Goal: Check status: Check status

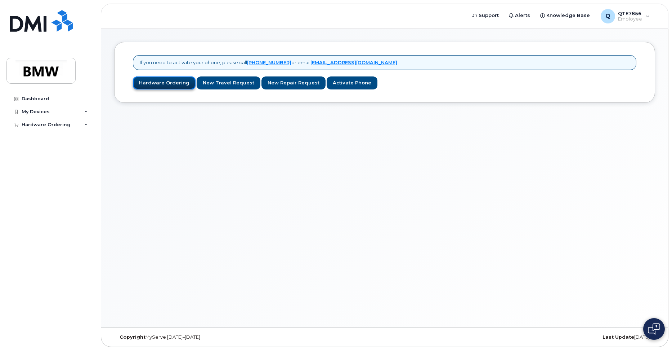
click at [183, 87] on link "Hardware Ordering" at bounding box center [164, 82] width 63 height 13
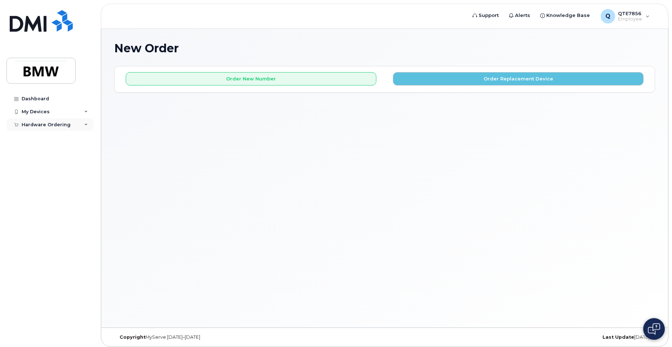
click at [61, 124] on div "Hardware Ordering" at bounding box center [46, 125] width 49 height 6
click at [58, 138] on link "My Orders" at bounding box center [56, 138] width 75 height 14
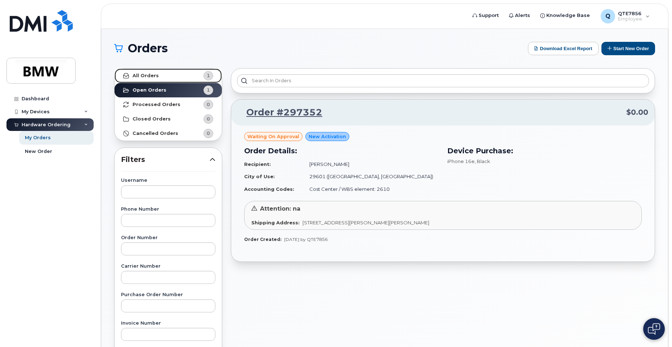
click at [155, 74] on strong "All Orders" at bounding box center [146, 76] width 26 height 6
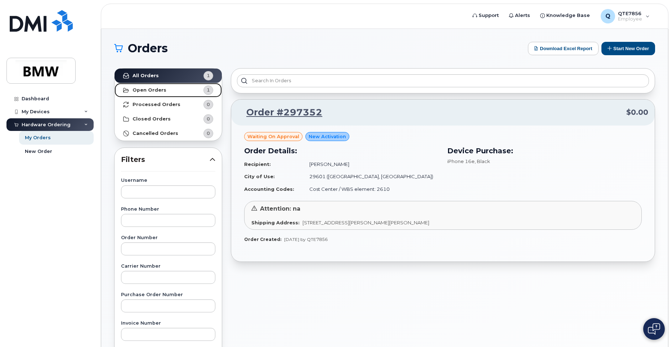
click at [145, 93] on link "Open Orders 1" at bounding box center [168, 90] width 107 height 14
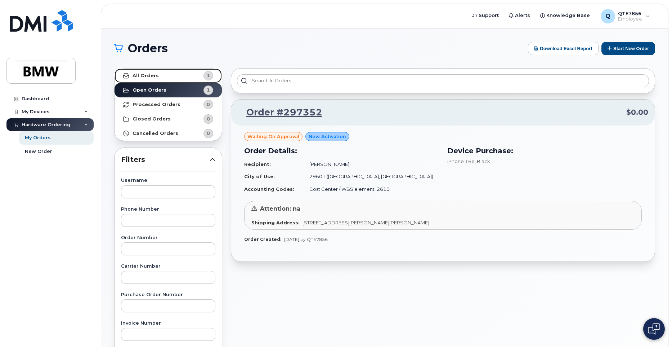
click at [172, 76] on link "All Orders 1" at bounding box center [168, 75] width 107 height 14
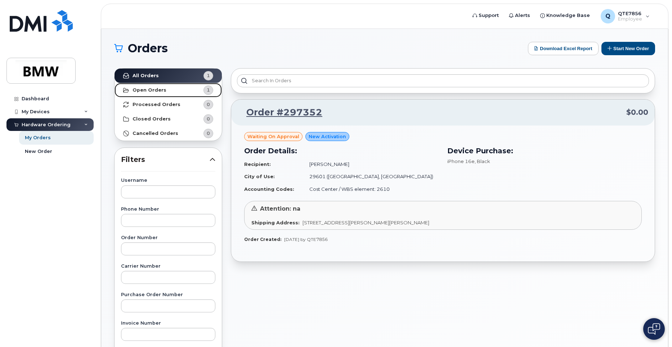
click at [198, 94] on span "1" at bounding box center [203, 89] width 22 height 9
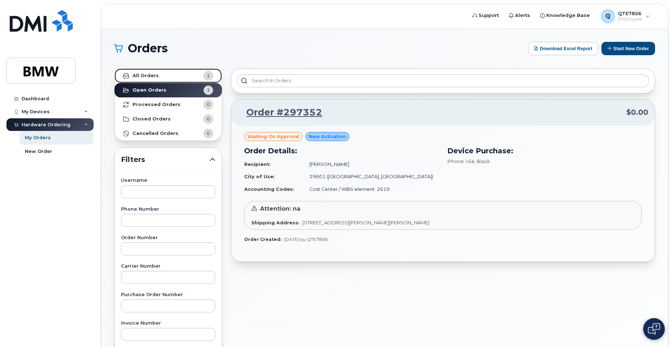
click at [197, 76] on span "1" at bounding box center [203, 75] width 22 height 9
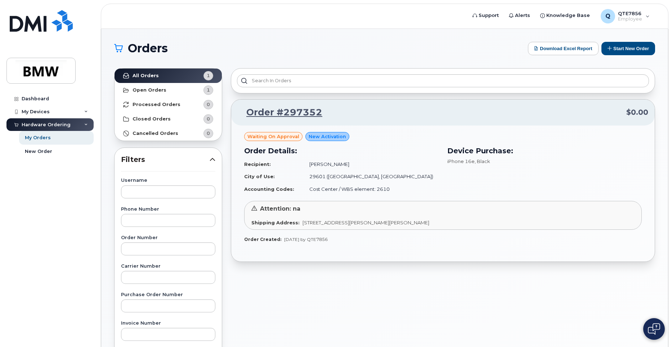
click at [213, 159] on icon at bounding box center [213, 159] width 6 height 6
